Goal: Transaction & Acquisition: Purchase product/service

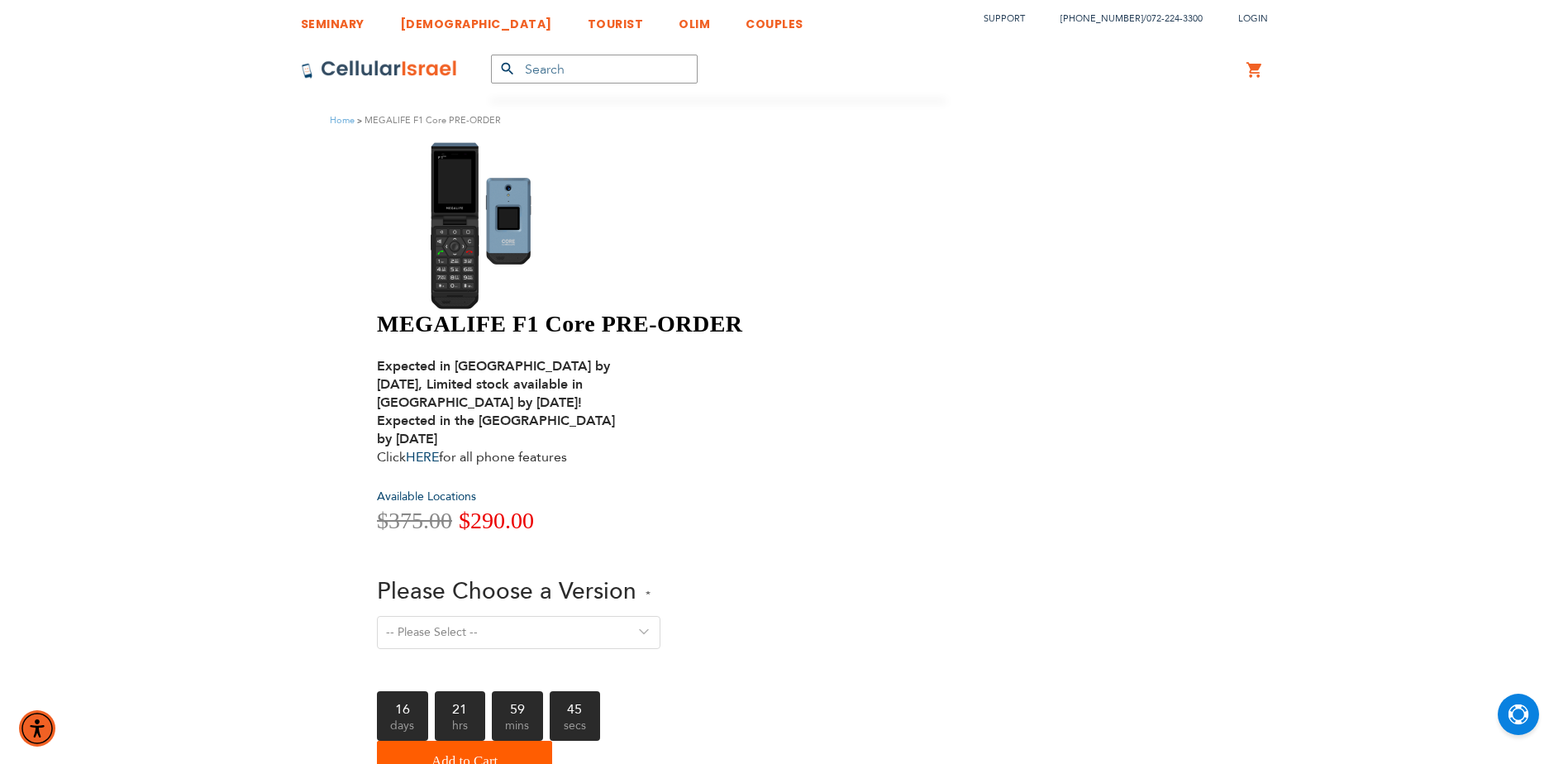
click at [660, 616] on select "-- Please Select -- Version 1. Talk - Voice only, no texting Version 2. Text - …" at bounding box center [518, 633] width 284 height 34
select select "Version 5. Talk, Text, Media and drive - includes all apps mentioned above"
click at [660, 616] on select "-- Please Select -- Version 1. Talk - Voice only, no texting Version 2. Text - …" at bounding box center [518, 633] width 284 height 34
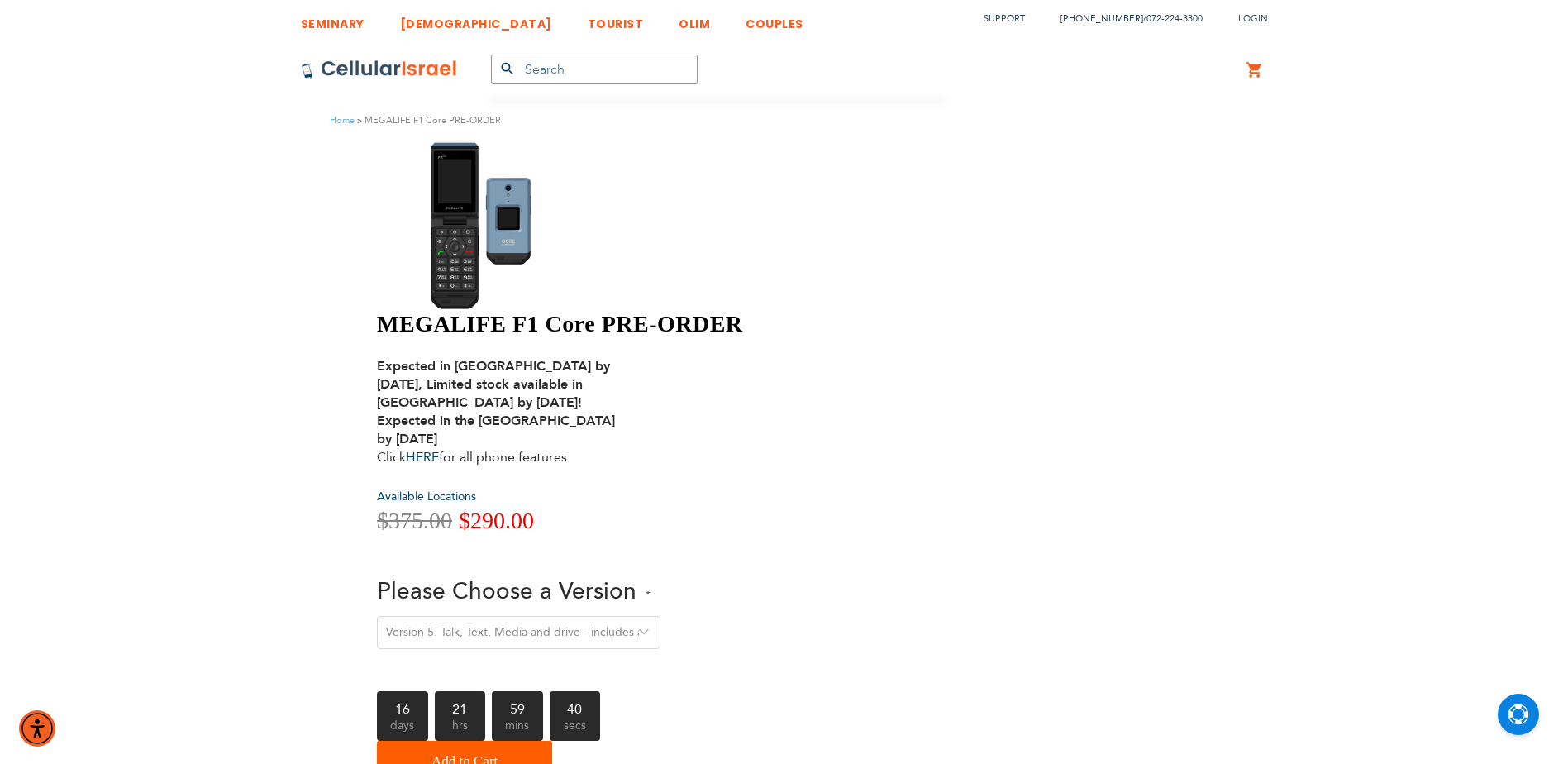
click at [609, 310] on div at bounding box center [496, 225] width 240 height 169
drag, startPoint x: 609, startPoint y: 486, endPoint x: 570, endPoint y: 493, distance: 39.6
click at [570, 310] on div at bounding box center [496, 225] width 240 height 169
click at [522, 244] on img at bounding box center [496, 225] width 240 height 169
click at [448, 235] on img at bounding box center [496, 225] width 240 height 169
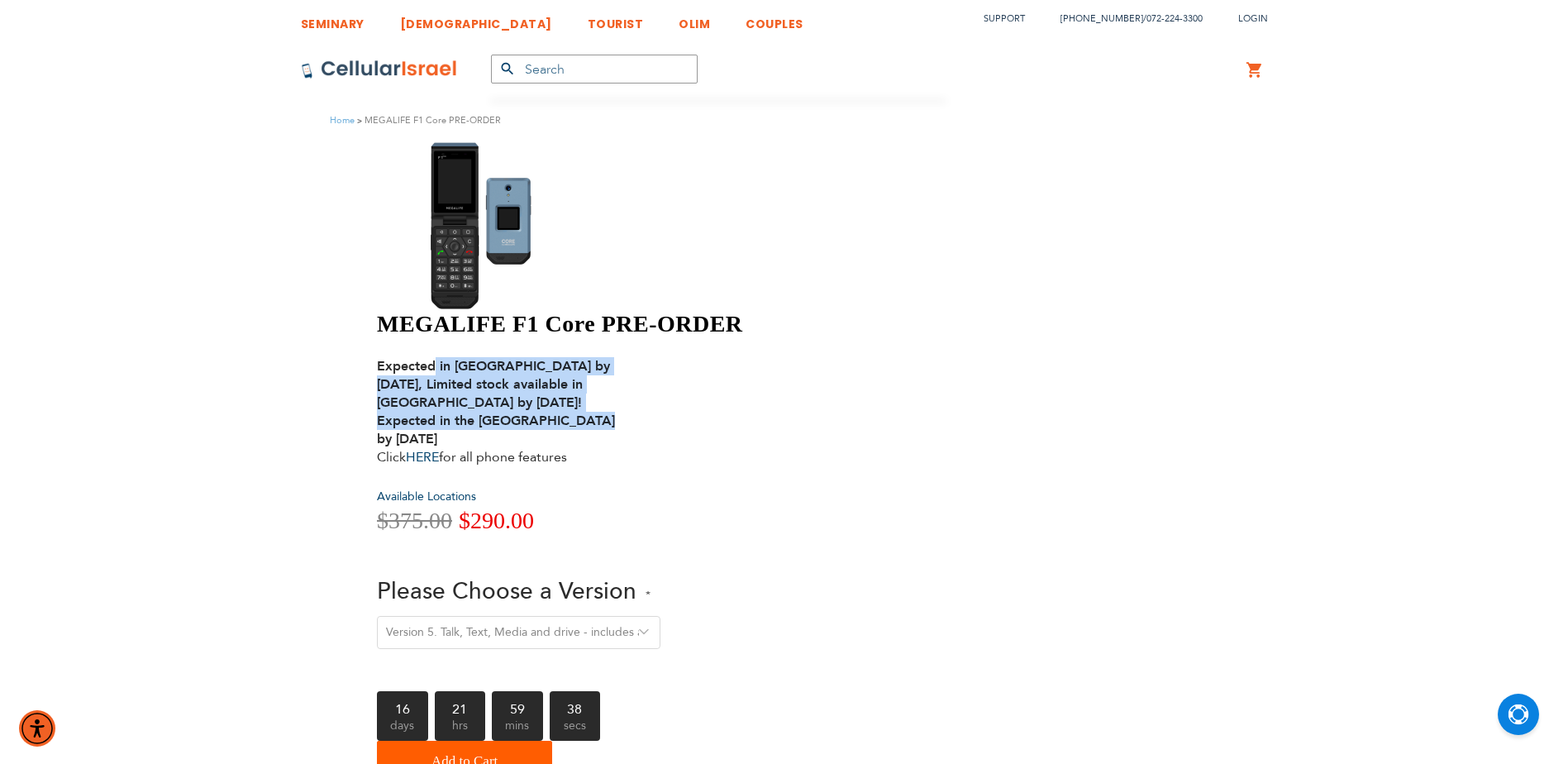
drag, startPoint x: 721, startPoint y: 174, endPoint x: 940, endPoint y: 245, distance: 230.2
click at [940, 310] on div "MEGALIFE F1 Core PRE-ORDER Expected in [GEOGRAPHIC_DATA] by [DATE], Limited sto…" at bounding box center [667, 546] width 580 height 473
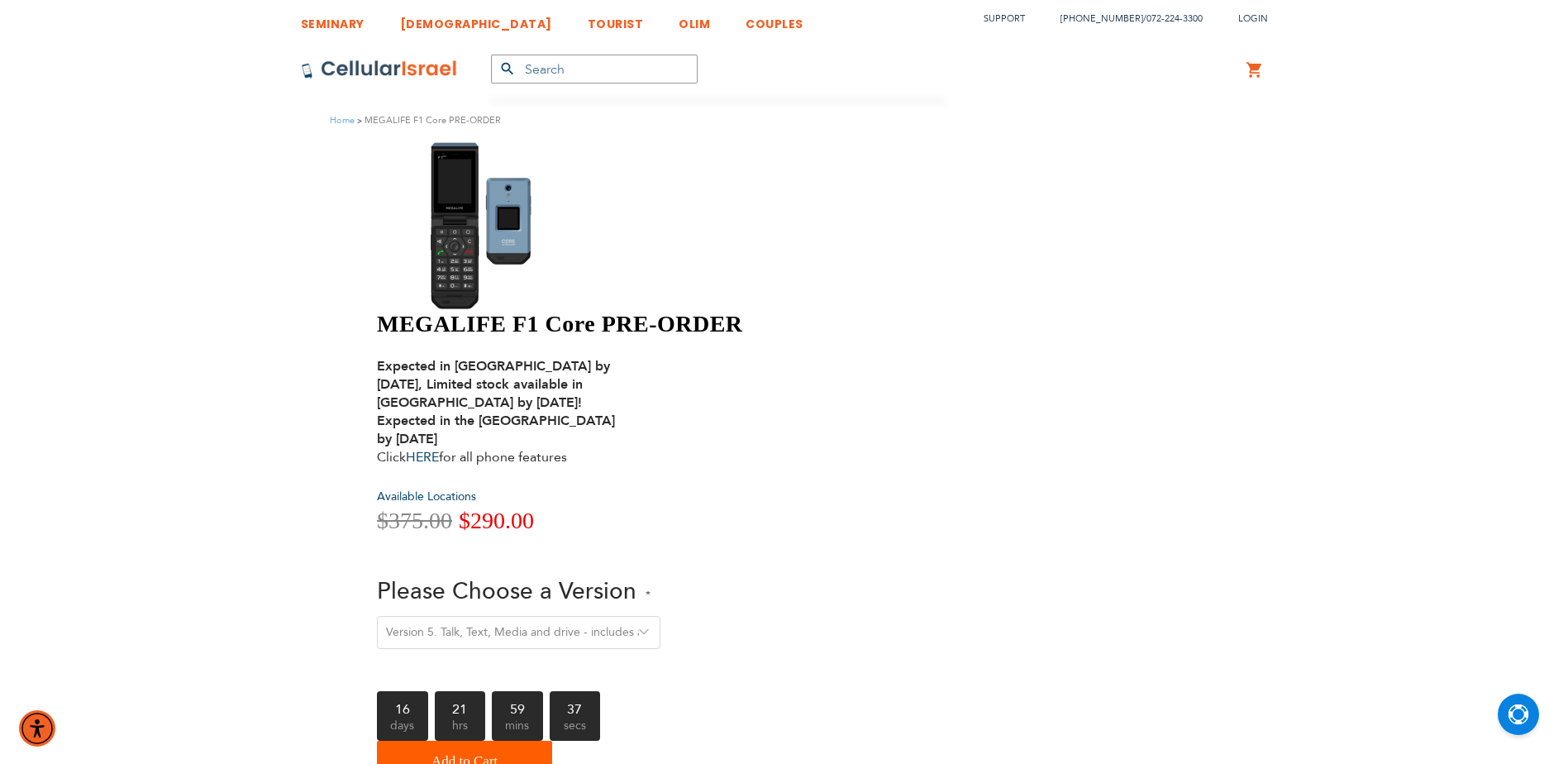
drag, startPoint x: 979, startPoint y: 283, endPoint x: 730, endPoint y: 175, distance: 271.4
click at [730, 310] on div "MEGALIFE F1 Core PRE-ORDER Expected in [GEOGRAPHIC_DATA] by [DATE], Limited sto…" at bounding box center [667, 546] width 580 height 473
click at [724, 310] on div "MEGALIFE F1 Core PRE-ORDER Expected in [GEOGRAPHIC_DATA] by [DATE], Limited sto…" at bounding box center [667, 546] width 580 height 473
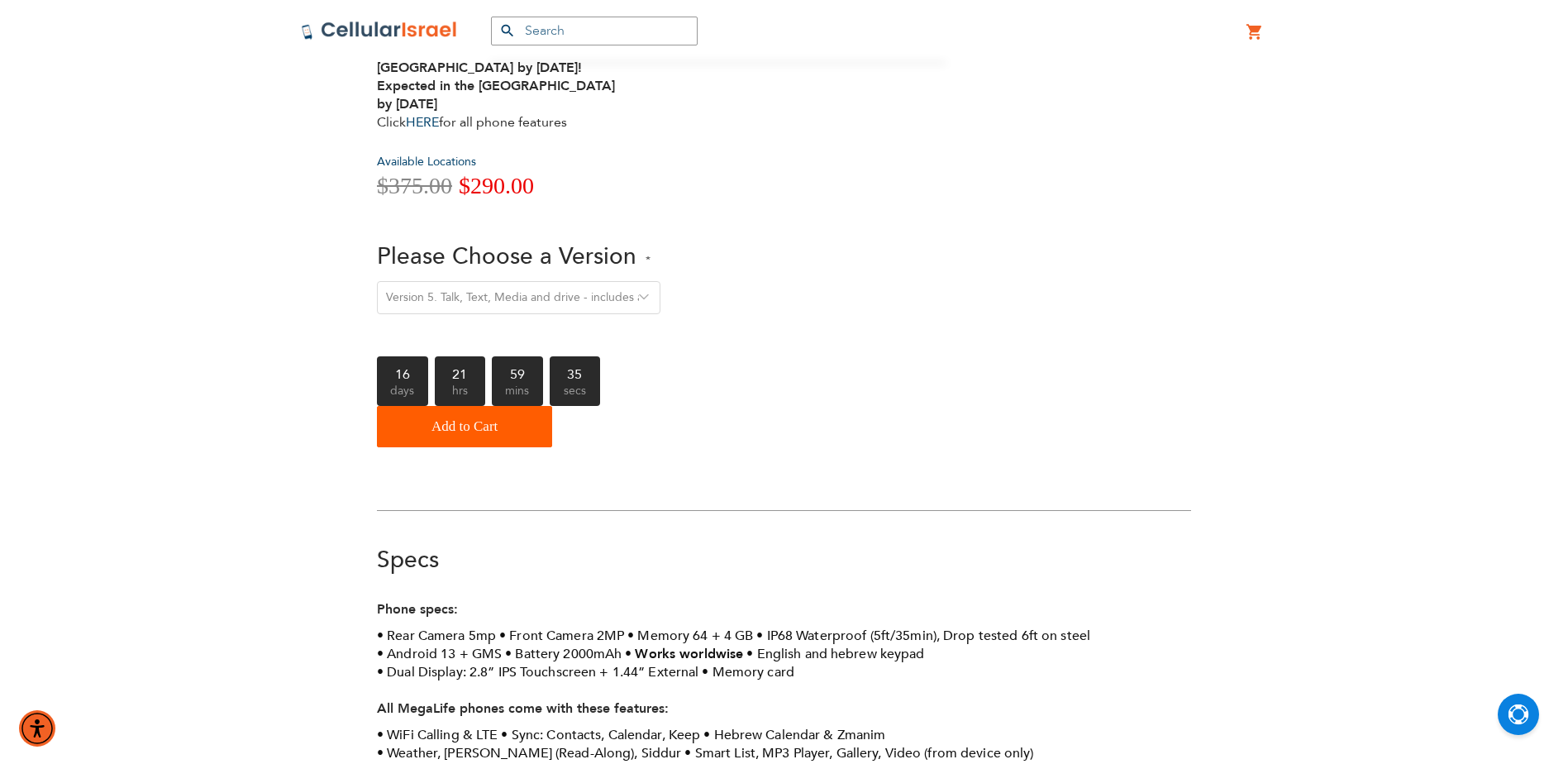
scroll to position [325, 0]
